Goal: Task Accomplishment & Management: Manage account settings

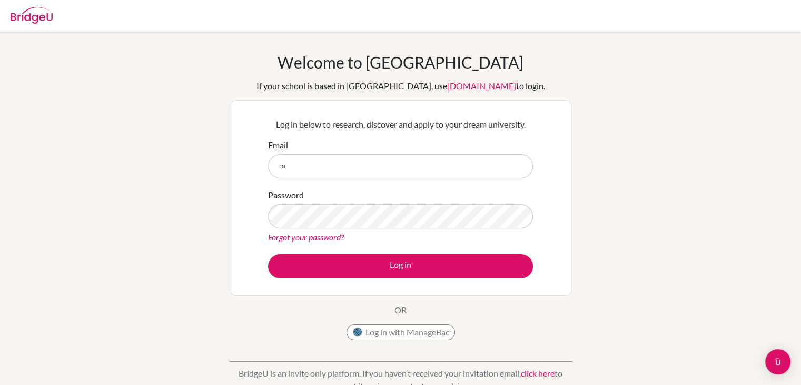
type input "rodrigo.najera@tafira.bsgc.es"
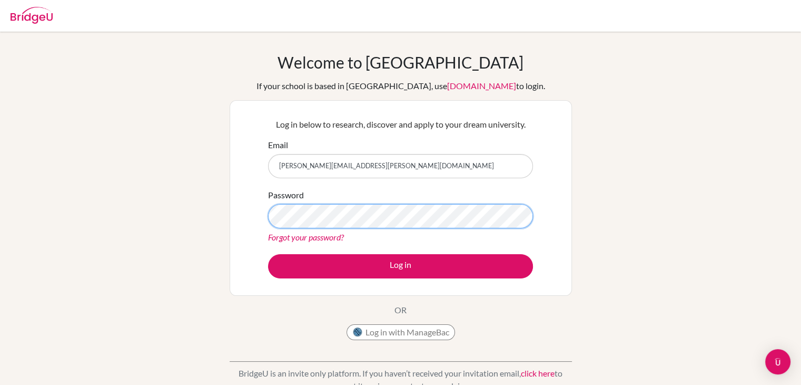
click at [268, 254] on button "Log in" at bounding box center [400, 266] width 265 height 24
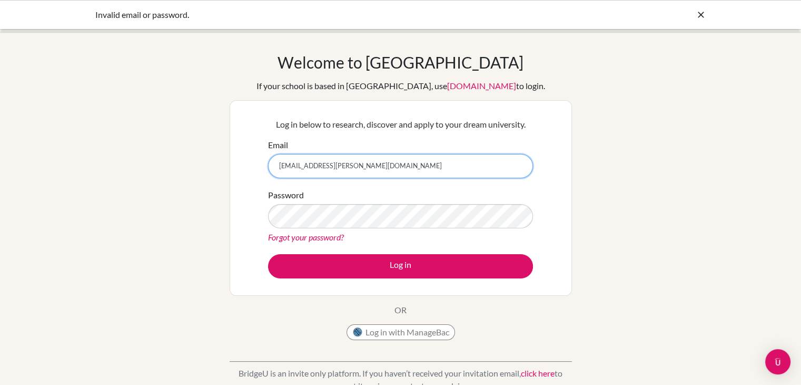
click at [282, 164] on input "Urodrigo.najera@tafira.bsgc.es" at bounding box center [400, 166] width 265 height 24
type input "[PERSON_NAME][EMAIL_ADDRESS][PERSON_NAME][DOMAIN_NAME]"
click at [268, 254] on button "Log in" at bounding box center [400, 266] width 265 height 24
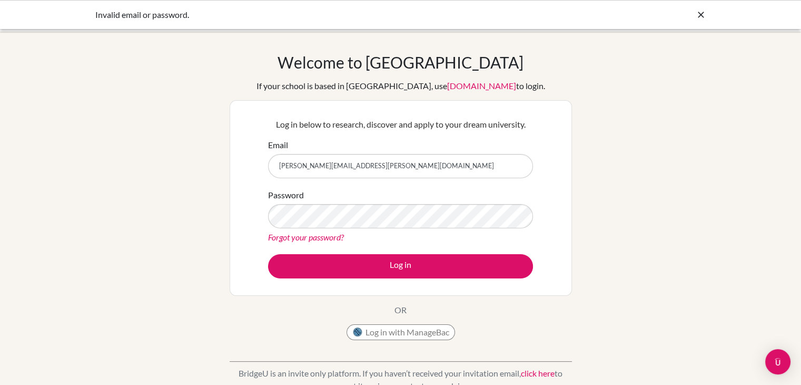
click at [307, 234] on link "Forgot your password?" at bounding box center [306, 237] width 76 height 10
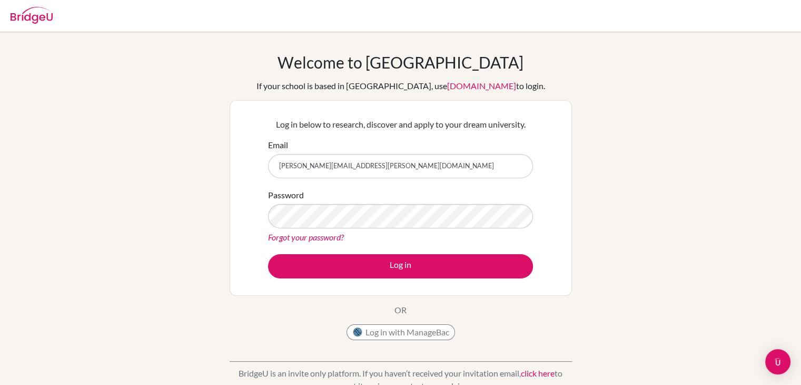
click at [31, 12] on img at bounding box center [32, 15] width 42 height 17
click at [26, 16] on img at bounding box center [32, 15] width 42 height 17
click at [404, 304] on p "OR" at bounding box center [401, 310] width 12 height 13
click at [28, 16] on img at bounding box center [32, 15] width 42 height 17
